Goal: Book appointment/travel/reservation

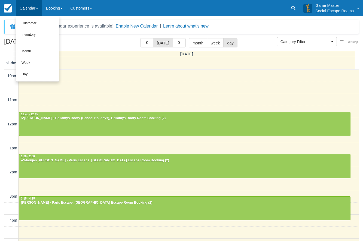
select select
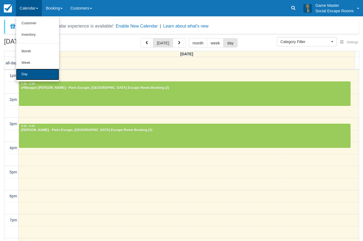
click at [27, 71] on link "Day" at bounding box center [37, 74] width 43 height 11
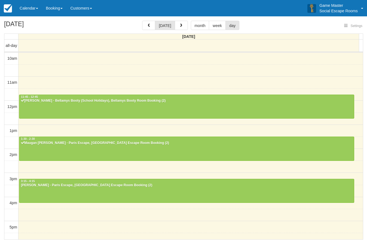
select select
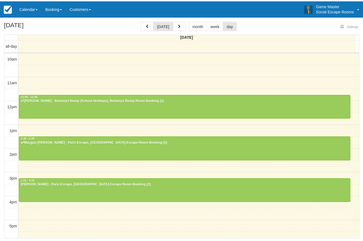
scroll to position [96, 0]
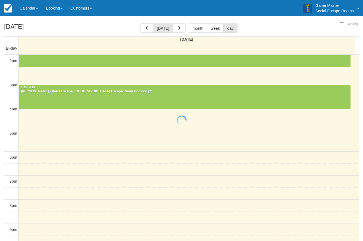
select select
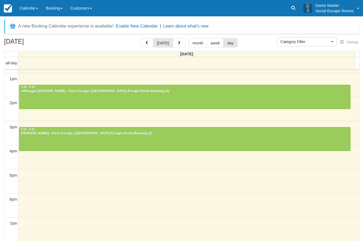
scroll to position [42, 0]
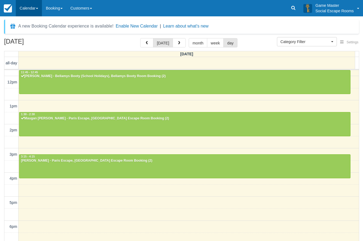
click at [32, 6] on link "Calendar" at bounding box center [29, 8] width 26 height 16
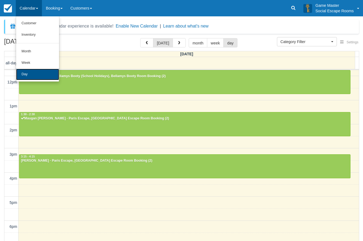
click at [39, 76] on link "Day" at bounding box center [37, 74] width 43 height 11
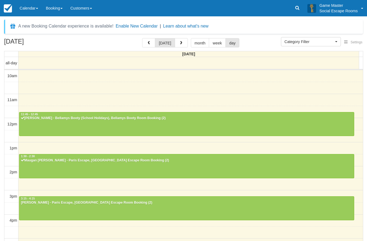
select select
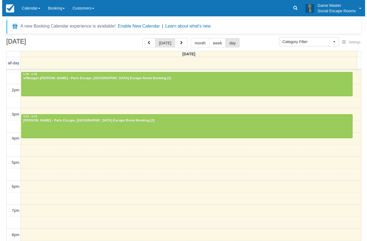
scroll to position [69, 0]
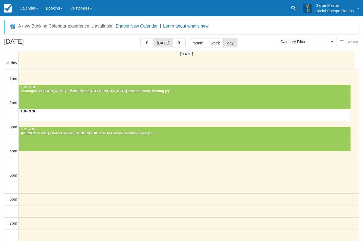
click at [72, 117] on div "10am 11am 12pm 1pm 2pm 3pm 4pm 5pm 6pm 7pm 8pm 9pm 10pm 2:30 - 3:00 11:45 - 12:…" at bounding box center [181, 151] width 355 height 301
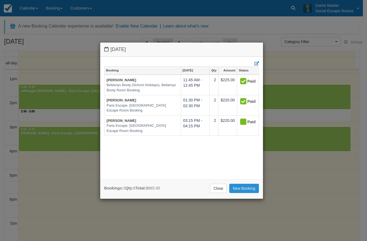
click at [241, 187] on link "New Booking" at bounding box center [244, 188] width 30 height 9
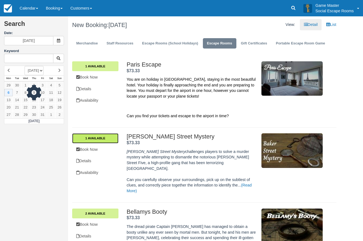
click at [106, 141] on link "1 Available" at bounding box center [95, 138] width 46 height 10
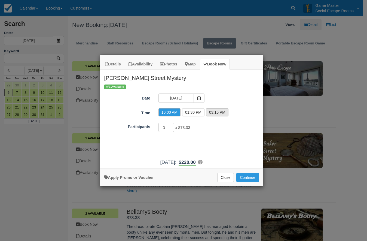
click at [215, 113] on label "03:15 PM" at bounding box center [217, 112] width 22 height 8
radio input "true"
click at [244, 178] on button "Continue" at bounding box center [247, 177] width 22 height 9
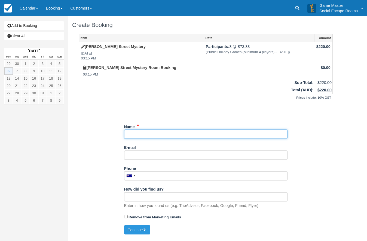
click at [148, 135] on input "Name" at bounding box center [205, 133] width 163 height 9
type input "[PERSON_NAME]"
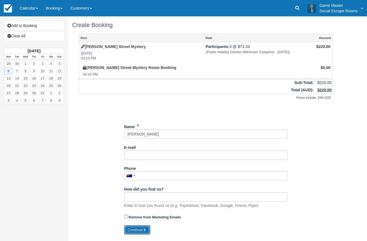
click at [145, 226] on button "Continue" at bounding box center [137, 229] width 26 height 9
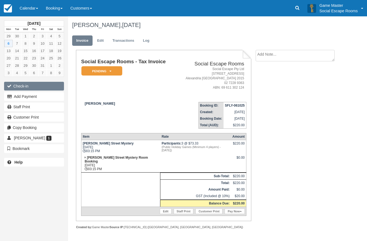
click at [37, 84] on button "Check-in" at bounding box center [34, 86] width 60 height 9
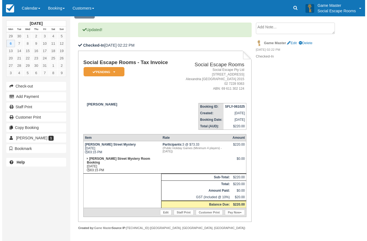
scroll to position [28, 0]
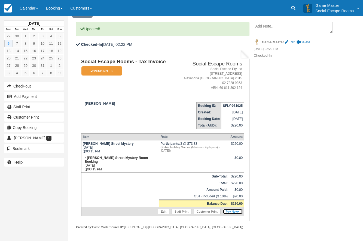
click at [235, 213] on link "Pay Now" at bounding box center [233, 211] width 20 height 5
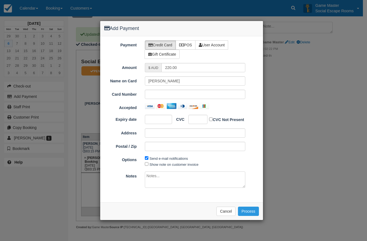
type input "06/10/2025"
click at [185, 42] on label "POS" at bounding box center [186, 44] width 20 height 9
radio input "true"
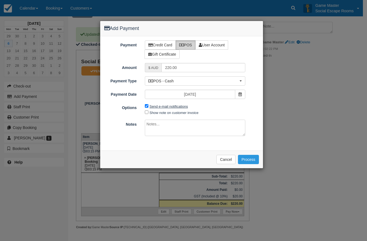
click at [174, 105] on label "Send e-mail notifications" at bounding box center [169, 106] width 38 height 4
click at [148, 105] on input "Send e-mail notifications" at bounding box center [147, 106] width 4 height 4
checkbox input "false"
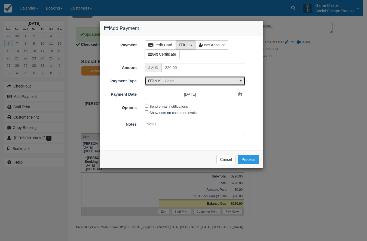
click at [181, 80] on span "POS - Cash" at bounding box center [193, 80] width 90 height 5
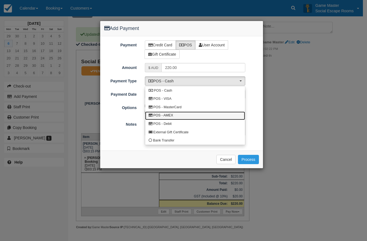
click at [177, 113] on link "POS - AMEX" at bounding box center [195, 115] width 100 height 8
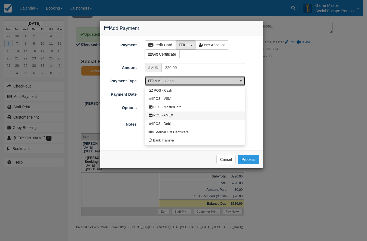
select select "AMEX"
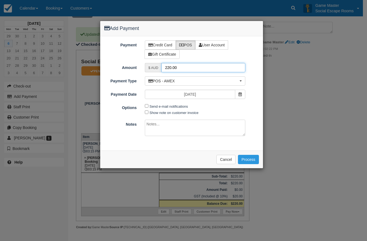
drag, startPoint x: 186, startPoint y: 68, endPoint x: 164, endPoint y: 67, distance: 21.8
click at [164, 67] on input "220.00" at bounding box center [204, 67] width 84 height 9
type input "150"
click at [250, 159] on button "Process" at bounding box center [248, 159] width 21 height 9
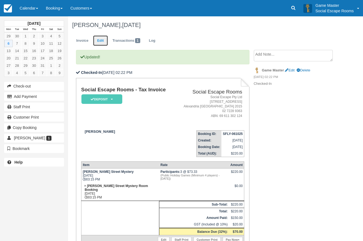
click at [104, 42] on link "Edit" at bounding box center [100, 40] width 15 height 11
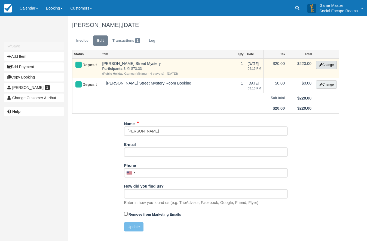
click at [326, 65] on button "Change" at bounding box center [326, 65] width 21 height 8
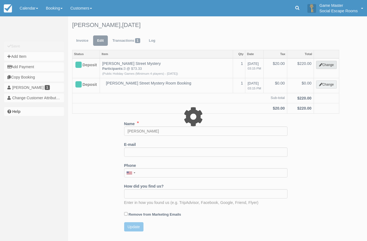
select select "2"
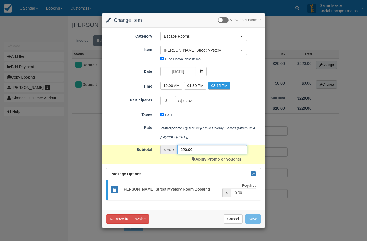
drag, startPoint x: 191, startPoint y: 147, endPoint x: 175, endPoint y: 145, distance: 16.3
click at [175, 145] on div "$ AUD 220.00" at bounding box center [203, 149] width 87 height 9
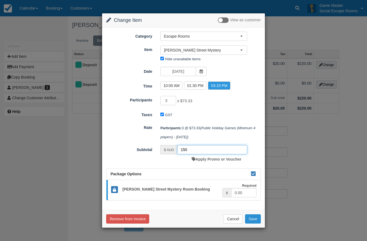
type input "150"
click at [257, 217] on button "Save" at bounding box center [253, 218] width 16 height 9
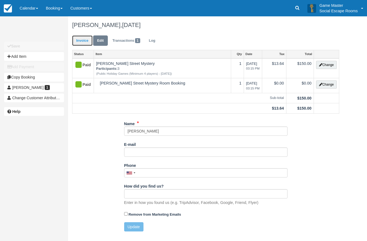
click at [78, 39] on link "Invoice" at bounding box center [82, 40] width 20 height 11
